Goal: Transaction & Acquisition: Purchase product/service

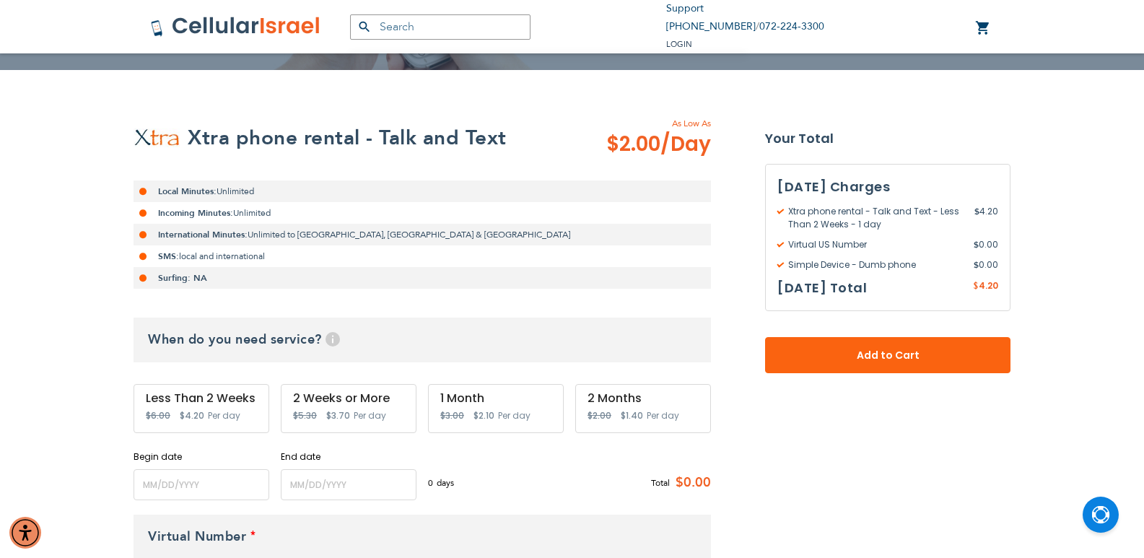
scroll to position [255, 0]
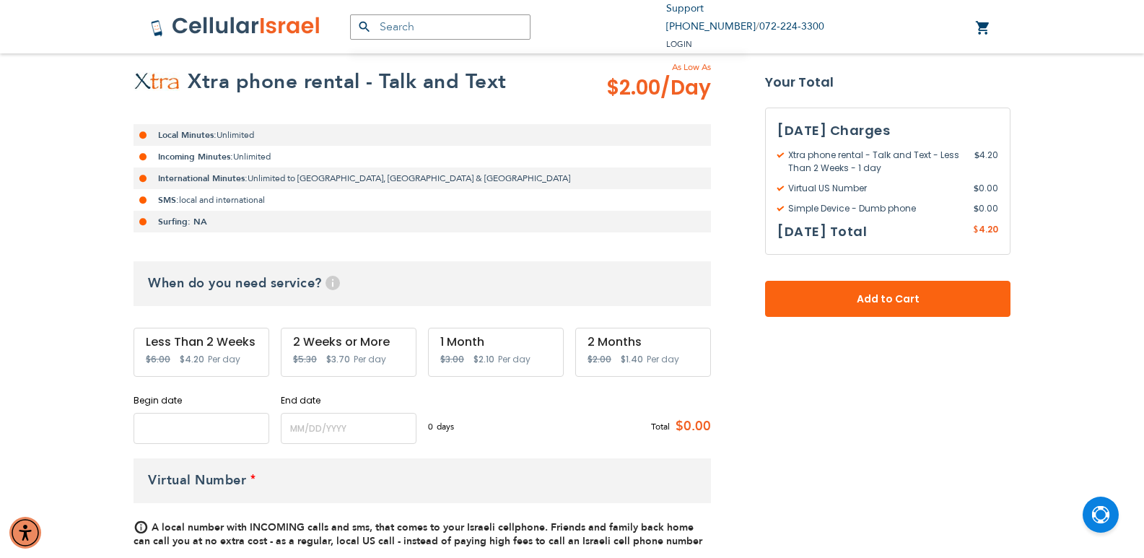
click at [180, 431] on input "name" at bounding box center [202, 428] width 136 height 31
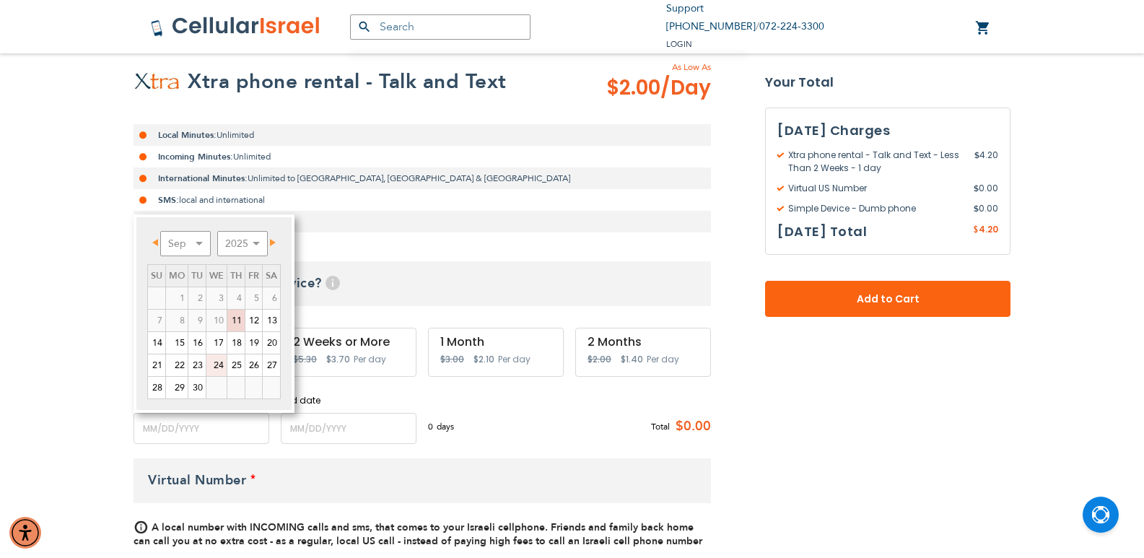
click at [217, 368] on link "24" at bounding box center [216, 365] width 20 height 22
type input "[DATE]"
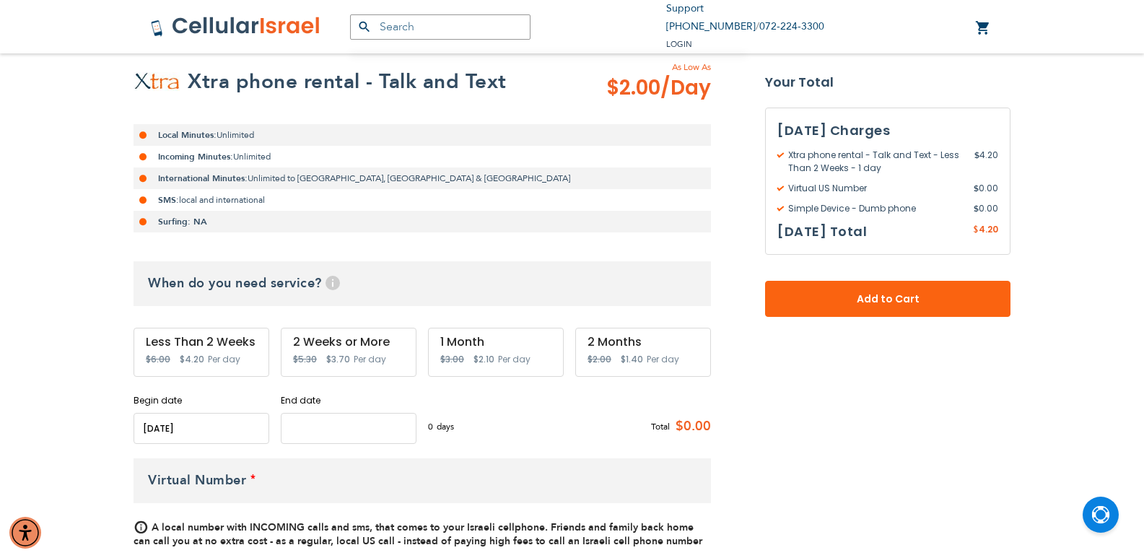
click at [343, 429] on input "name" at bounding box center [349, 428] width 136 height 31
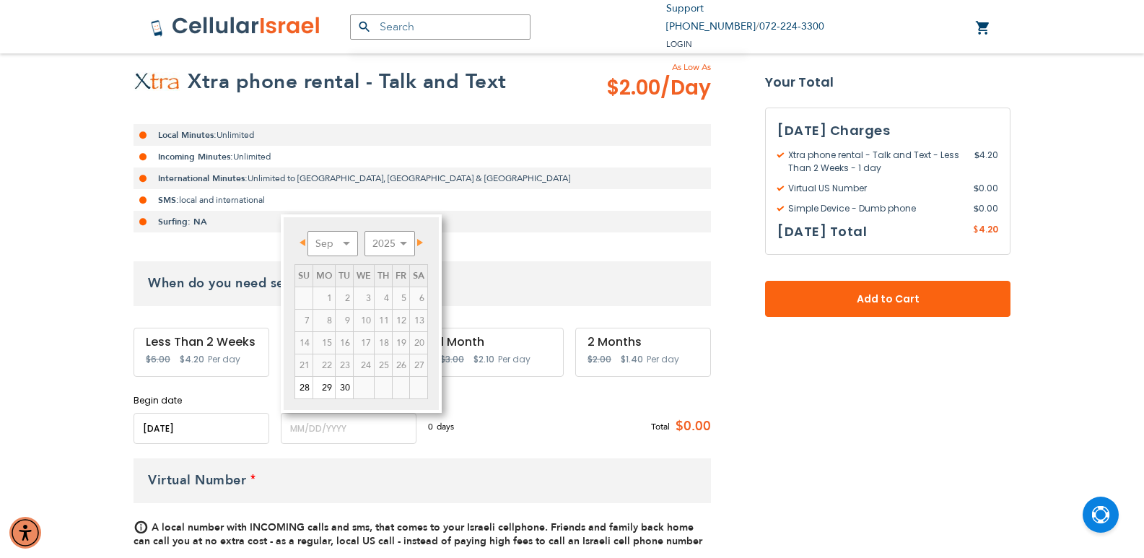
click at [419, 241] on span "Next" at bounding box center [420, 242] width 6 height 7
click at [385, 365] on link "23" at bounding box center [383, 365] width 17 height 22
type input "[DATE]"
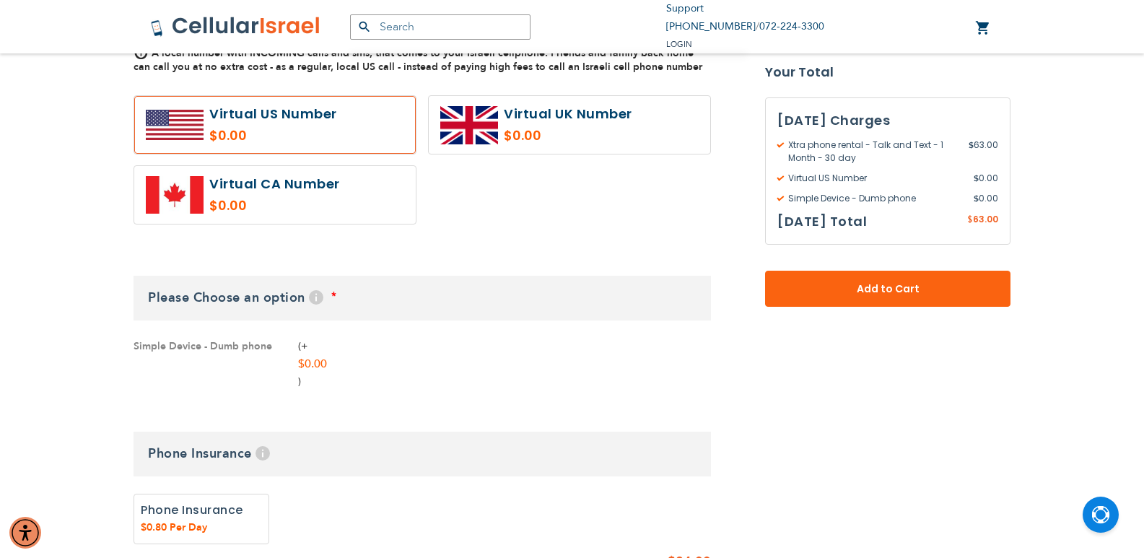
scroll to position [780, 0]
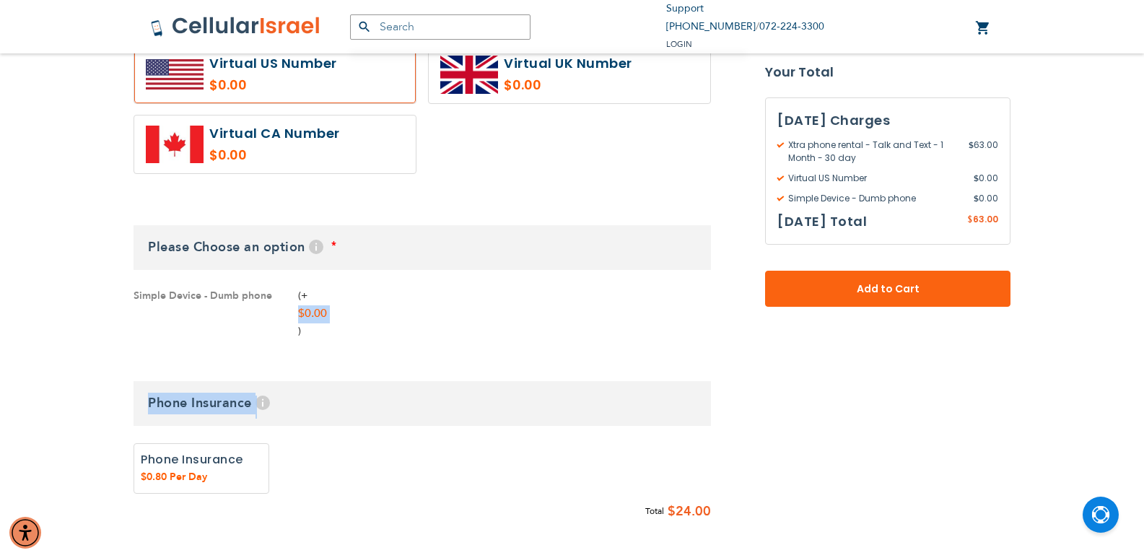
drag, startPoint x: 297, startPoint y: 320, endPoint x: 300, endPoint y: 367, distance: 47.0
click at [300, 367] on fieldset "Customize: Xtra phone rental - Talk and Text select plan" at bounding box center [422, 429] width 577 height 990
click at [396, 316] on div "Simple Device - Dumb phone + $0.00 Quantity 1" at bounding box center [422, 313] width 577 height 53
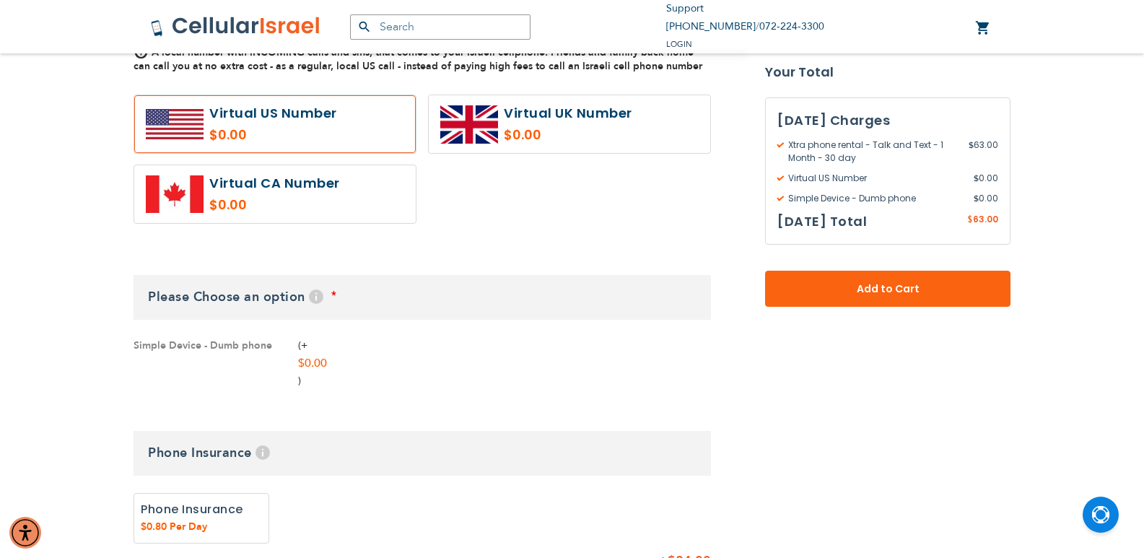
scroll to position [717, 0]
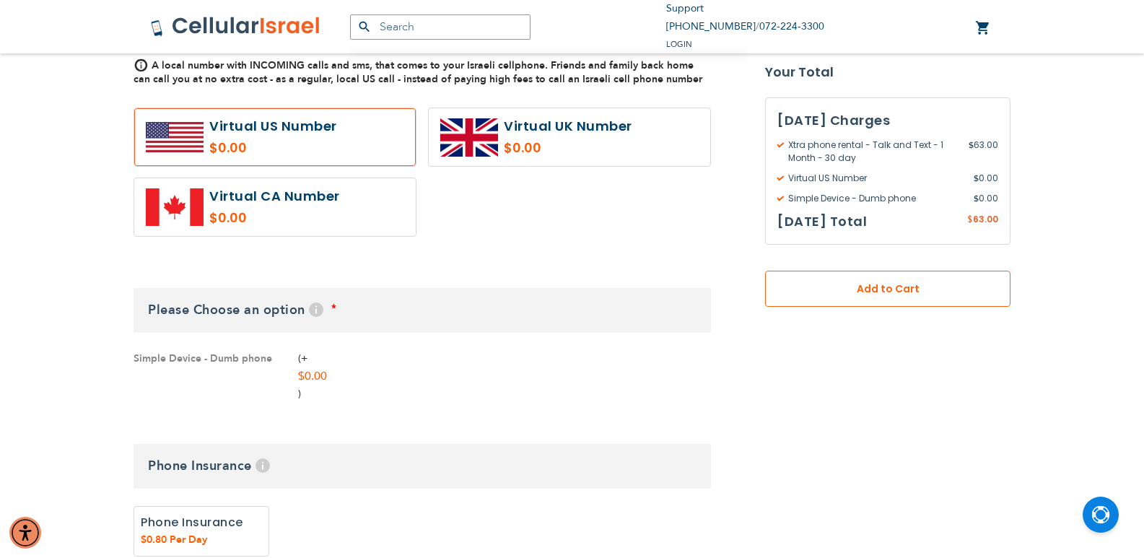
click at [837, 285] on span "Add to Cart" at bounding box center [888, 289] width 150 height 15
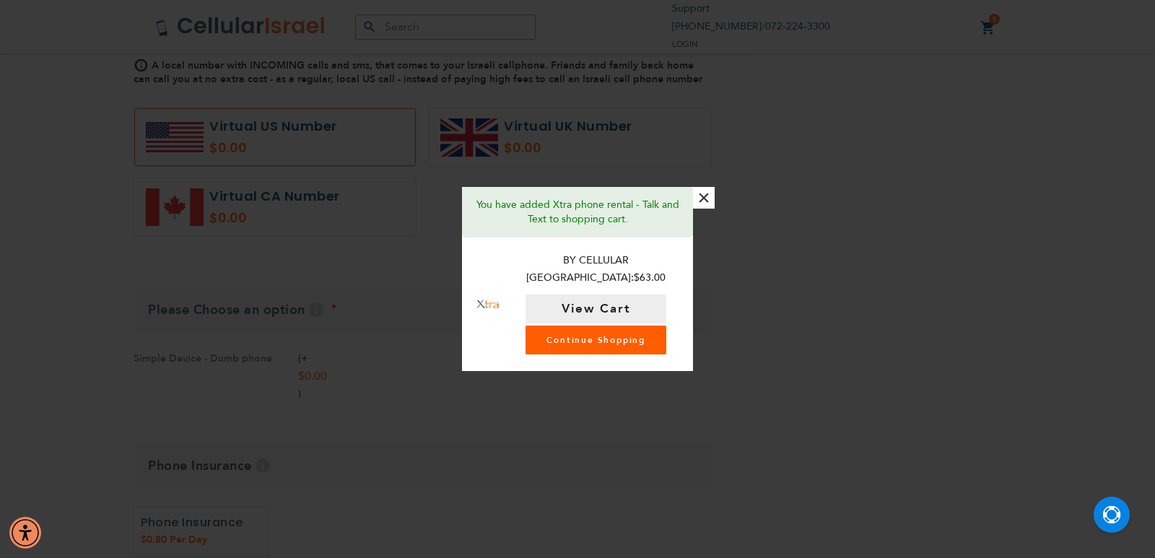
click at [617, 331] on link "Continue Shopping" at bounding box center [595, 340] width 141 height 29
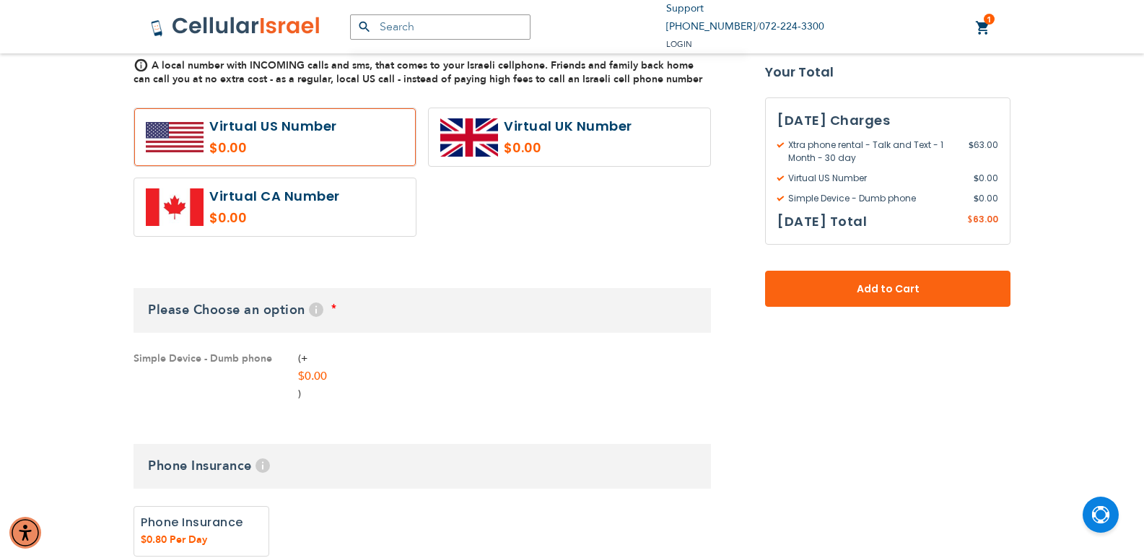
scroll to position [165, 0]
